Goal: Information Seeking & Learning: Compare options

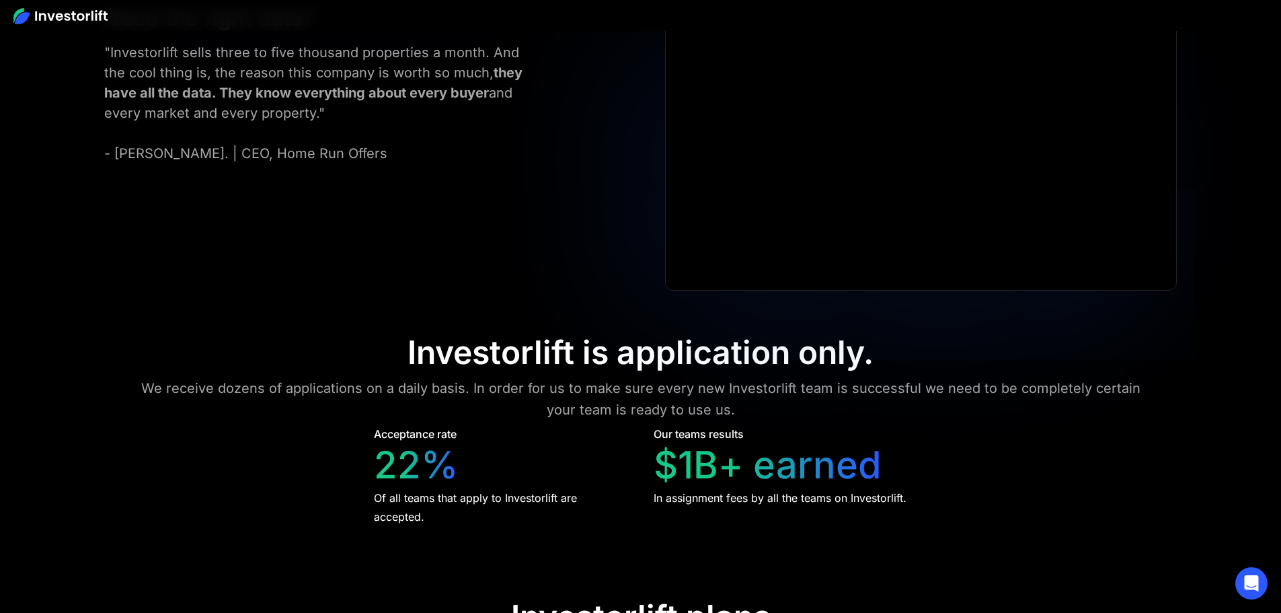
scroll to position [6293, 0]
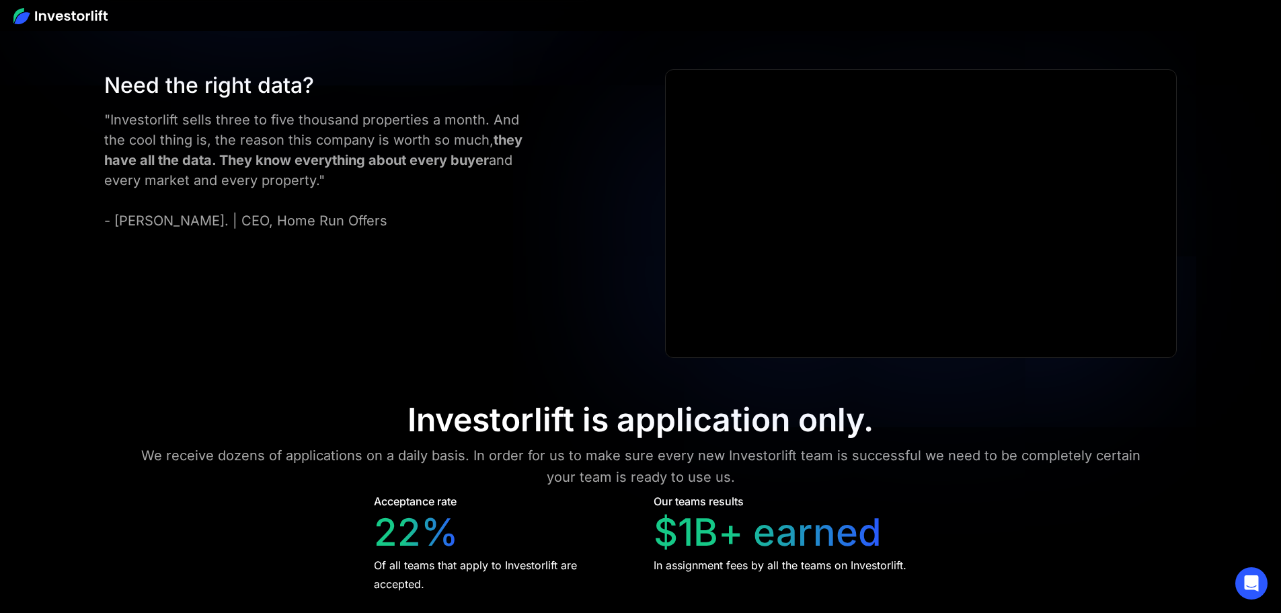
scroll to position [6226, 0]
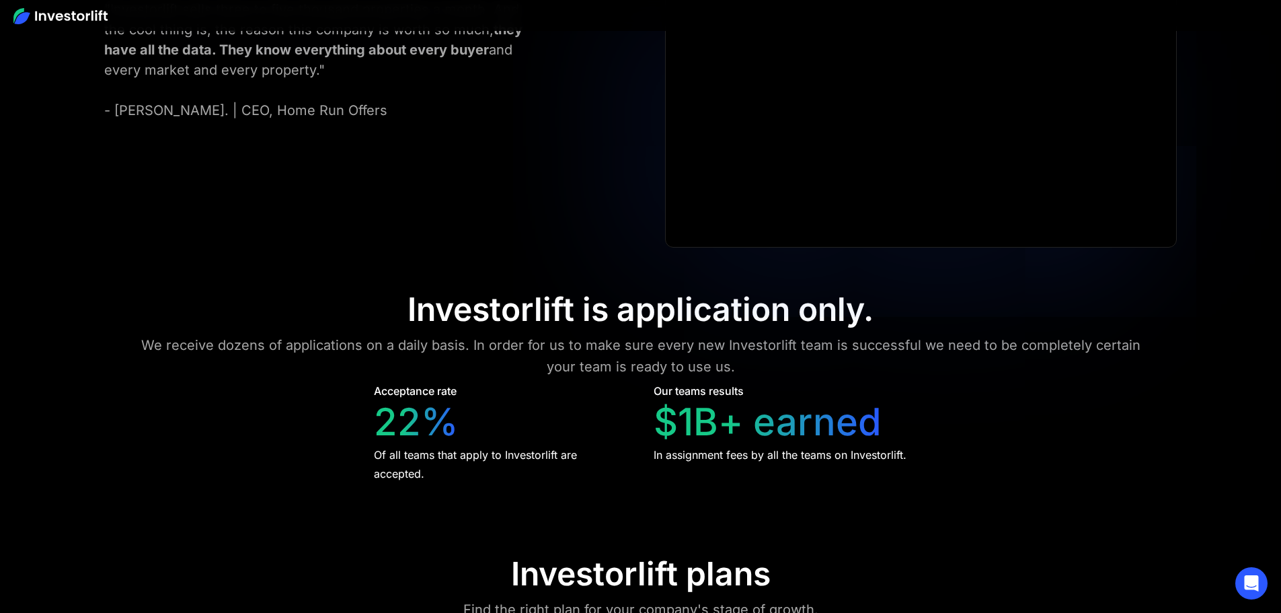
scroll to position [6211, 0]
